Goal: Information Seeking & Learning: Learn about a topic

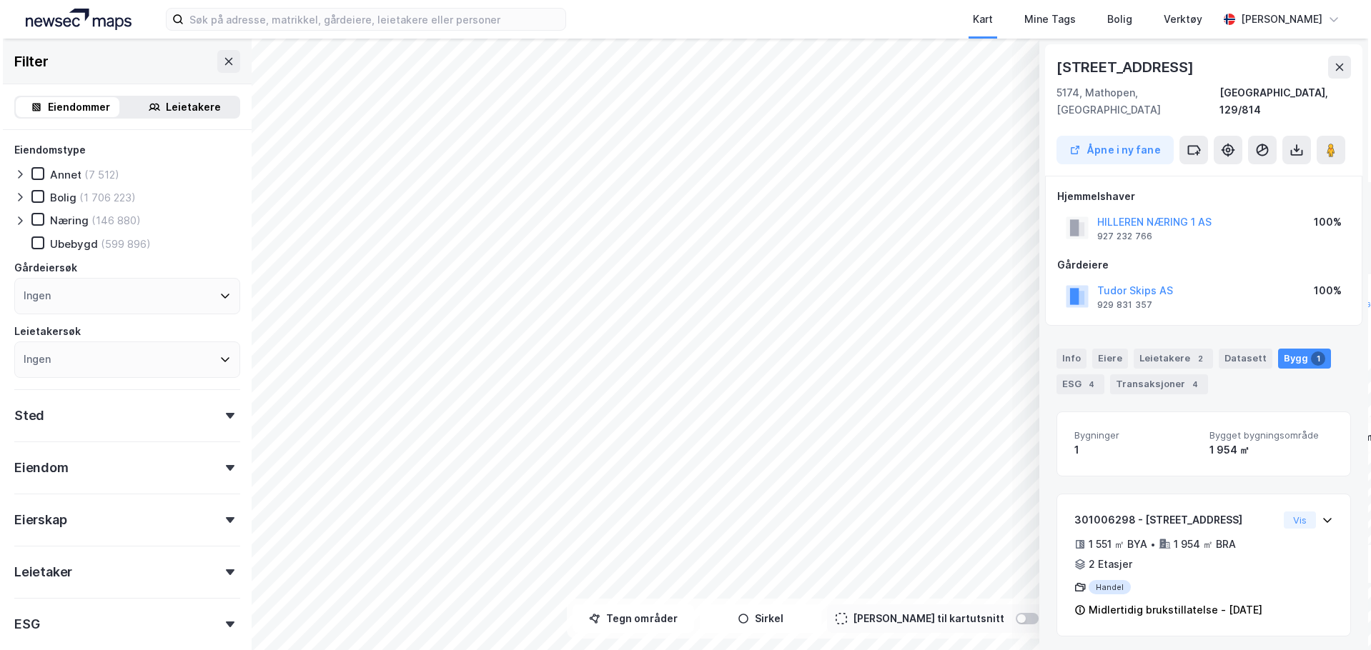
scroll to position [4, 0]
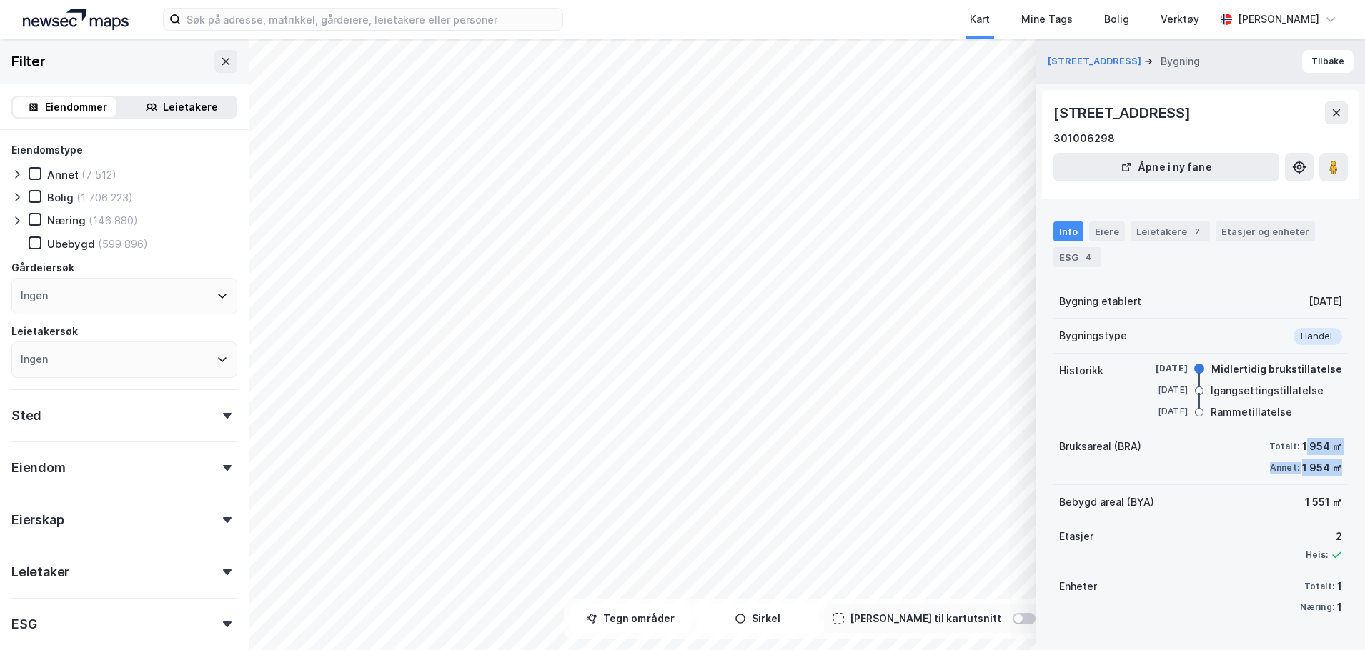
drag, startPoint x: 1294, startPoint y: 446, endPoint x: 1331, endPoint y: 464, distance: 40.6
click at [1331, 464] on div "Totalt: 1 954 ㎡ Annet: 1 954 ㎡" at bounding box center [1305, 457] width 73 height 39
click at [1331, 464] on div "1 954 ㎡" at bounding box center [1322, 468] width 40 height 17
drag, startPoint x: 1283, startPoint y: 506, endPoint x: 1356, endPoint y: 502, distance: 73.7
click at [1356, 502] on div "[STREET_ADDRESS] Bygning Tilbake [STREET_ADDRESS] 301006298 Åpne i ny fane Info…" at bounding box center [1200, 345] width 329 height 612
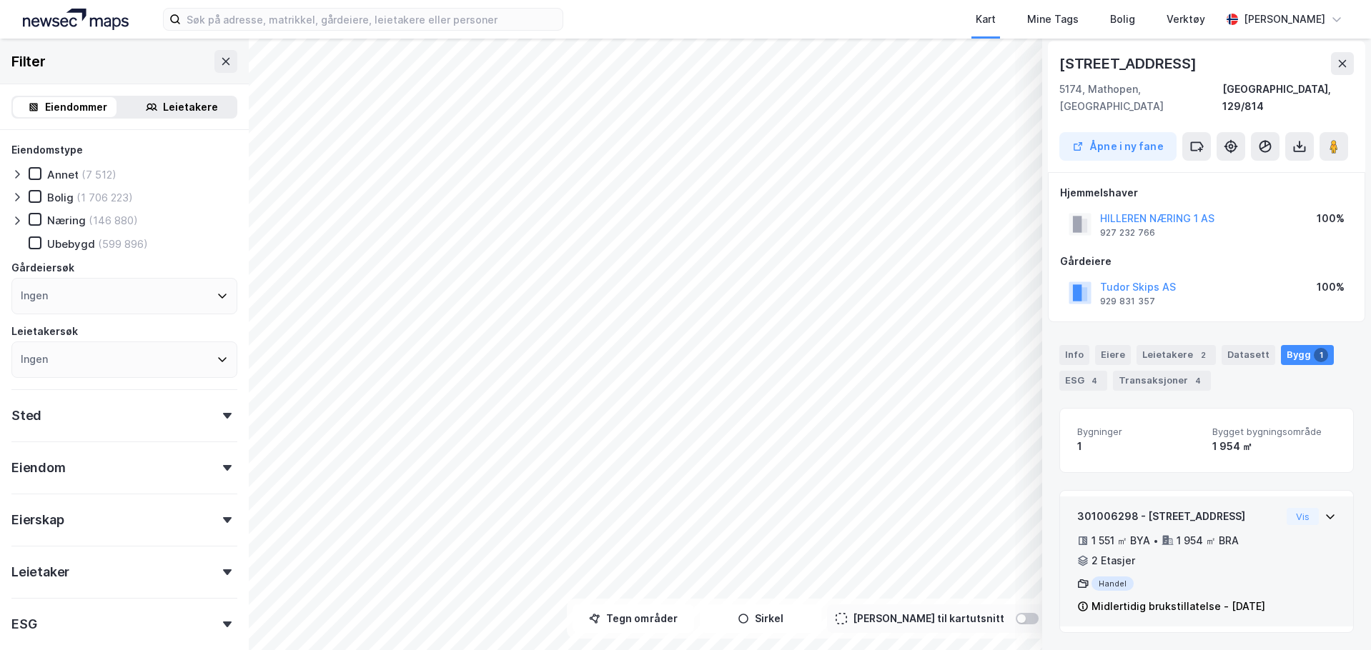
click at [1334, 497] on div "301006298 - [STREET_ADDRESS] 1 551 ㎡ BYA • 1 954 ㎡ BRA • 2 Etasjer Handel Midle…" at bounding box center [1206, 562] width 293 height 130
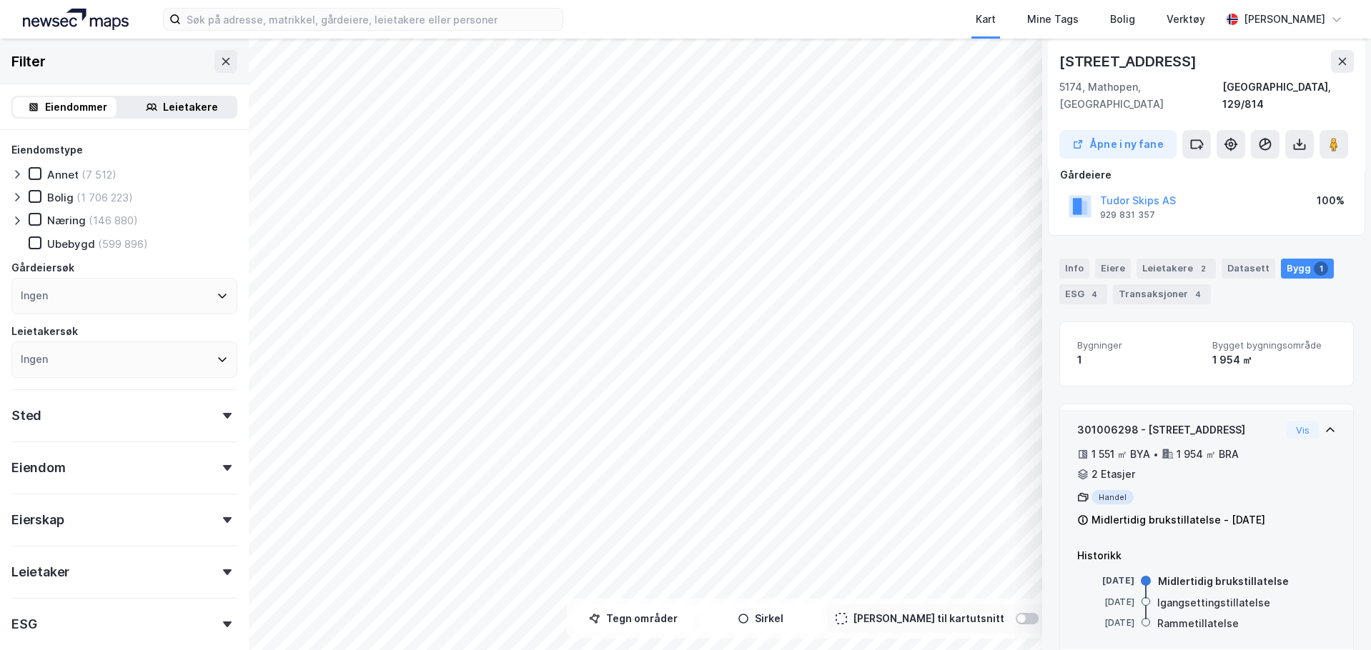
scroll to position [113, 0]
